Goal: Check status: Check status

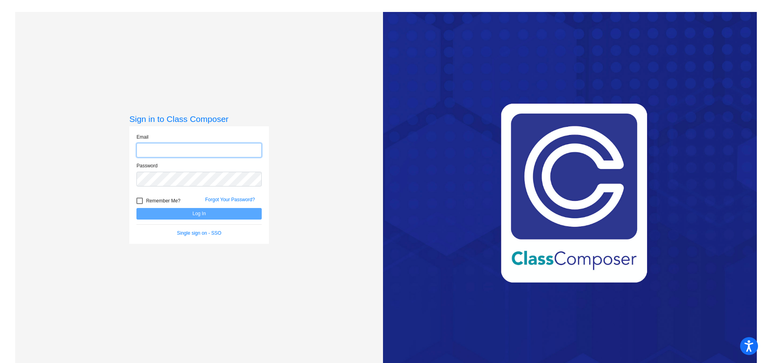
click at [203, 150] on input "email" at bounding box center [198, 150] width 125 height 15
type input "[PERSON_NAME][EMAIL_ADDRESS][PERSON_NAME][DOMAIN_NAME]"
click at [187, 191] on div "Password" at bounding box center [198, 176] width 137 height 29
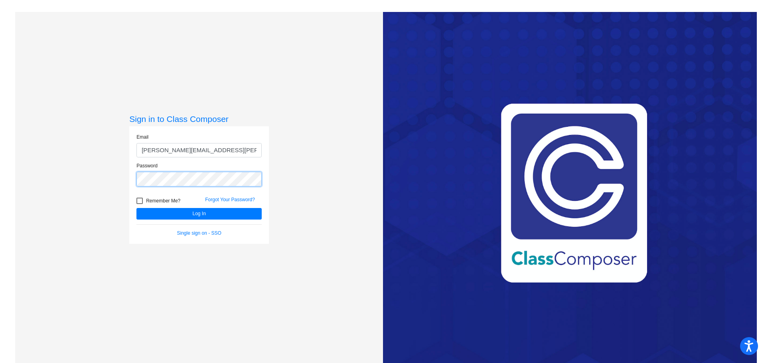
click at [136, 208] on button "Log In" at bounding box center [198, 214] width 125 height 12
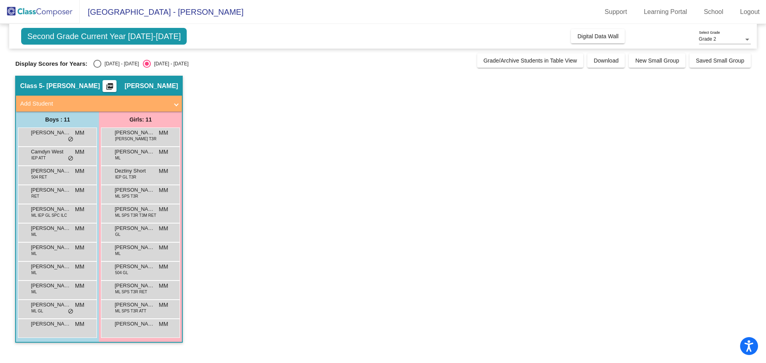
click at [106, 59] on div "Display Scores for Years: [DATE] - [DATE] [DATE] - [DATE] Grade/Archive Student…" at bounding box center [382, 60] width 735 height 14
click at [111, 61] on div "[DATE] - [DATE]" at bounding box center [119, 63] width 37 height 7
click at [97, 68] on input "[DATE] - [DATE]" at bounding box center [97, 68] width 0 height 0
radio input "true"
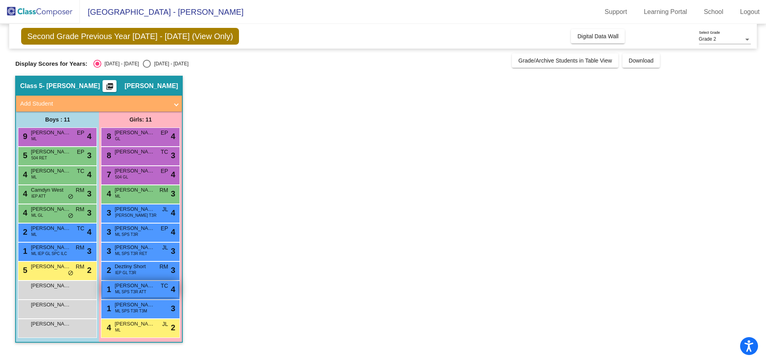
click at [126, 295] on span "ML SPS T3R ATT" at bounding box center [130, 292] width 31 height 6
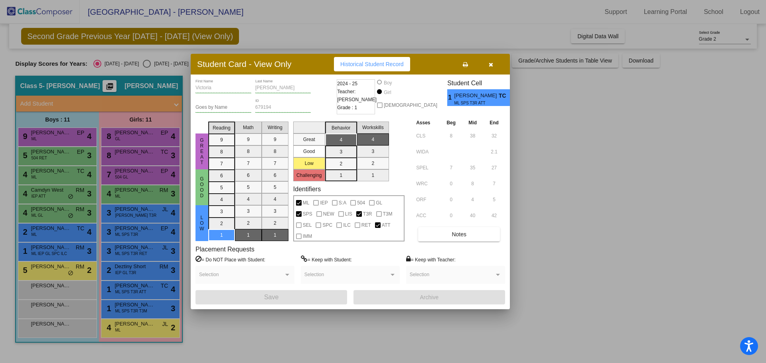
click at [375, 64] on span "Historical Student Record" at bounding box center [371, 64] width 63 height 6
click at [580, 214] on div at bounding box center [383, 181] width 766 height 363
